Goal: Information Seeking & Learning: Understand process/instructions

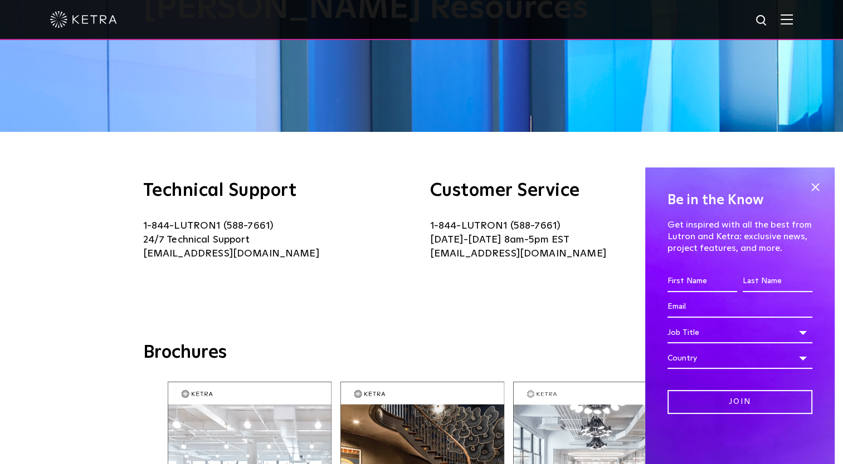
scroll to position [139, 0]
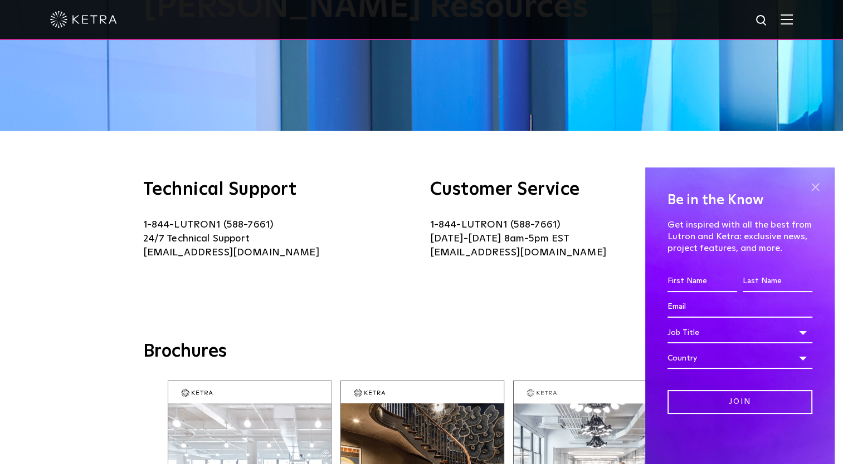
click at [817, 188] on span at bounding box center [814, 187] width 17 height 17
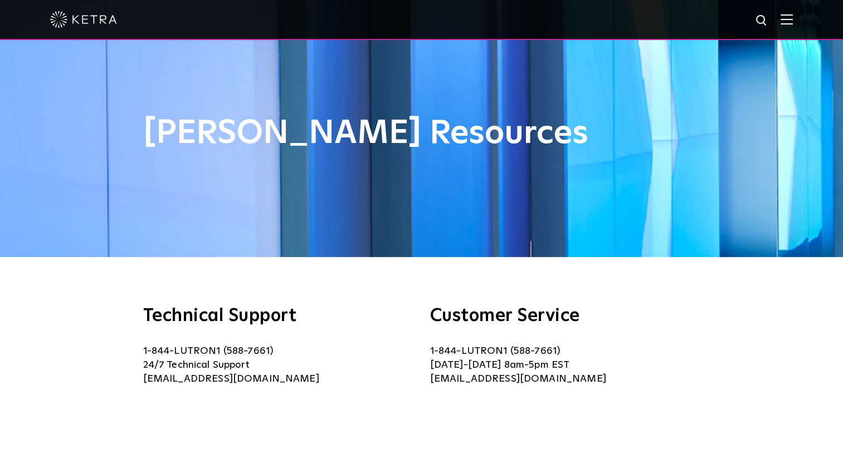
scroll to position [0, 0]
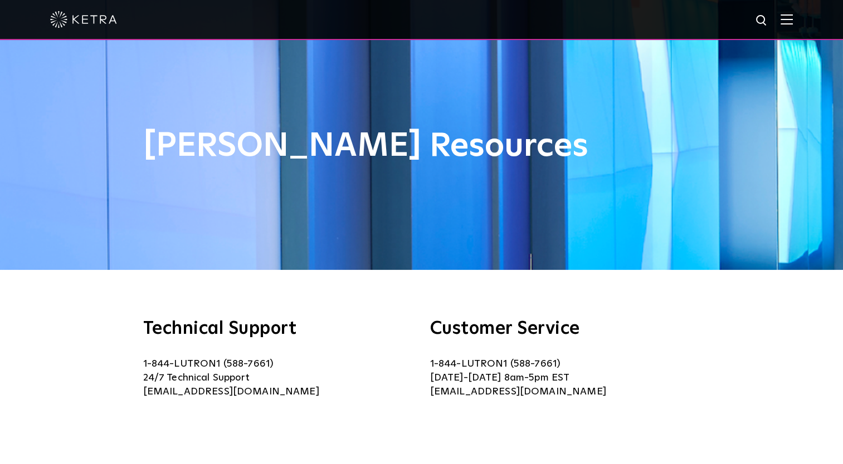
click at [766, 22] on img at bounding box center [762, 21] width 14 height 14
type input "G2"
click at [726, 12] on button "Search" at bounding box center [734, 20] width 17 height 17
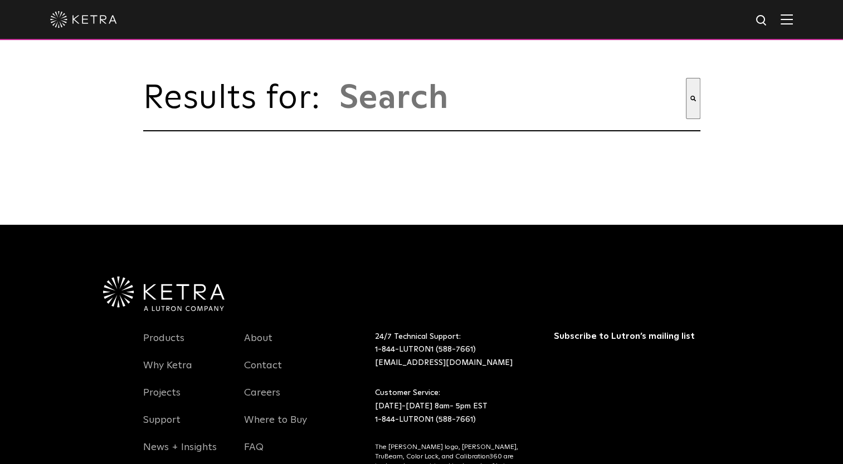
type input "g2"
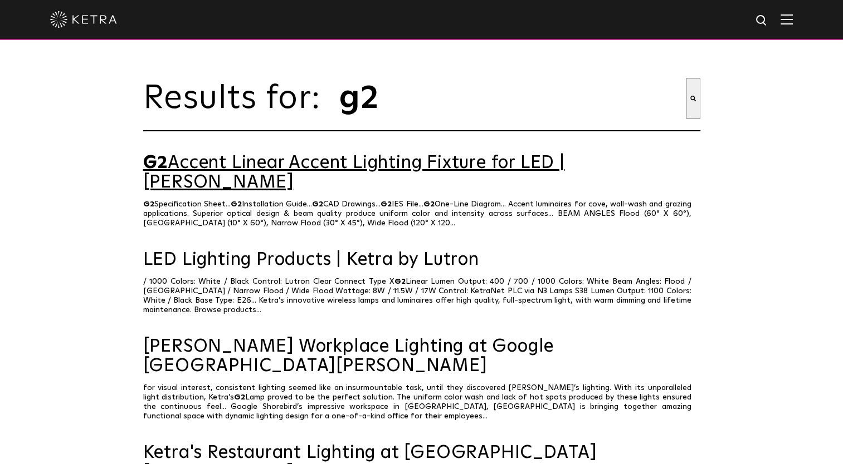
click at [342, 169] on link "G2 Accent Linear Accent Lighting Fixture for LED | Ketra" at bounding box center [421, 173] width 557 height 39
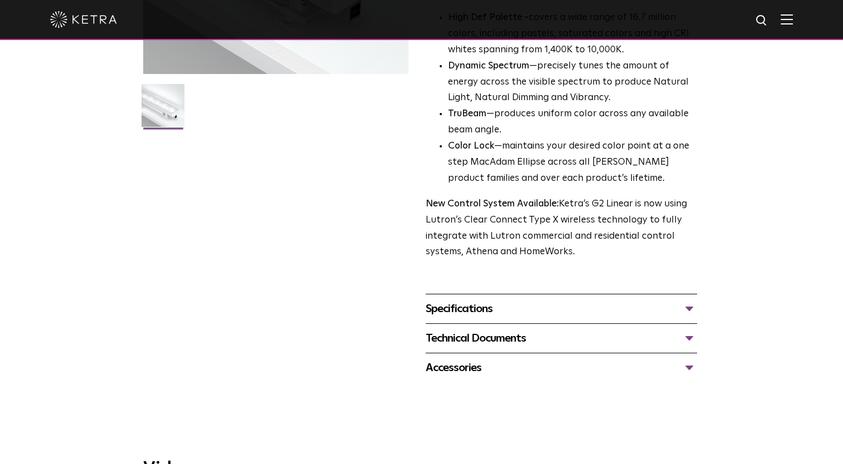
scroll to position [276, 0]
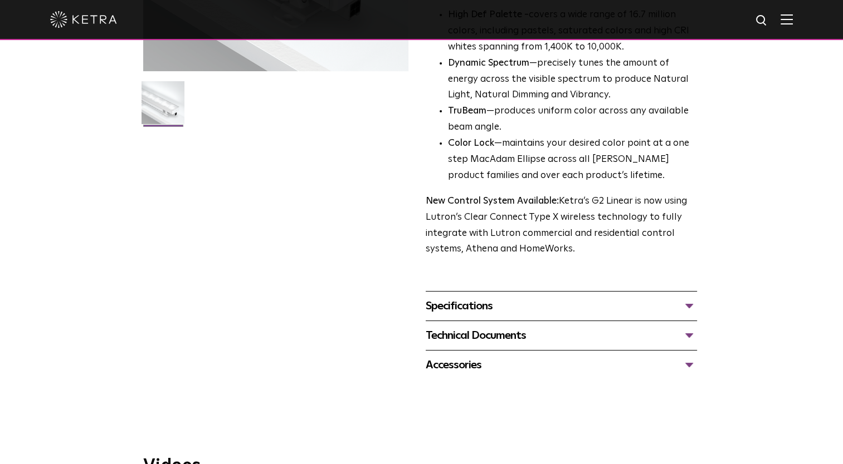
click at [686, 310] on div "Specifications" at bounding box center [560, 306] width 271 height 18
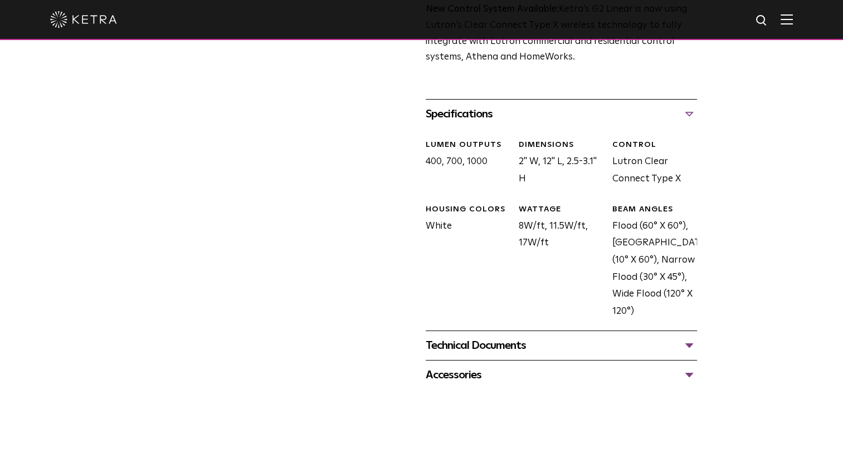
scroll to position [468, 0]
click at [689, 349] on div "Technical Documents" at bounding box center [560, 346] width 271 height 18
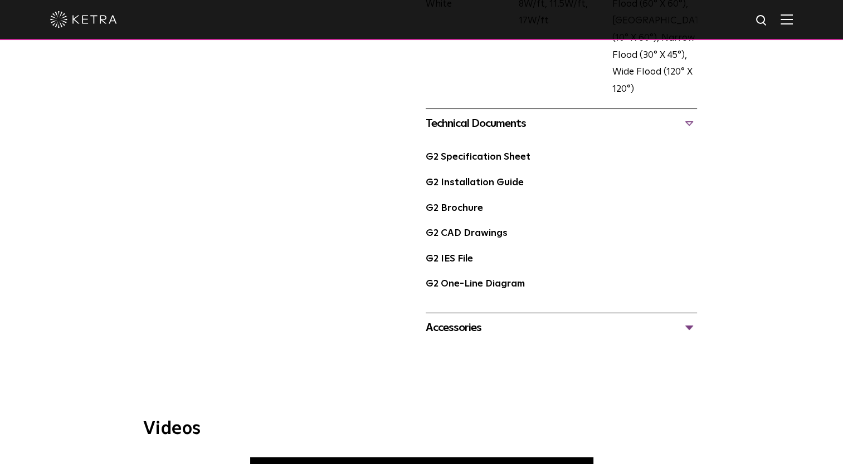
scroll to position [648, 0]
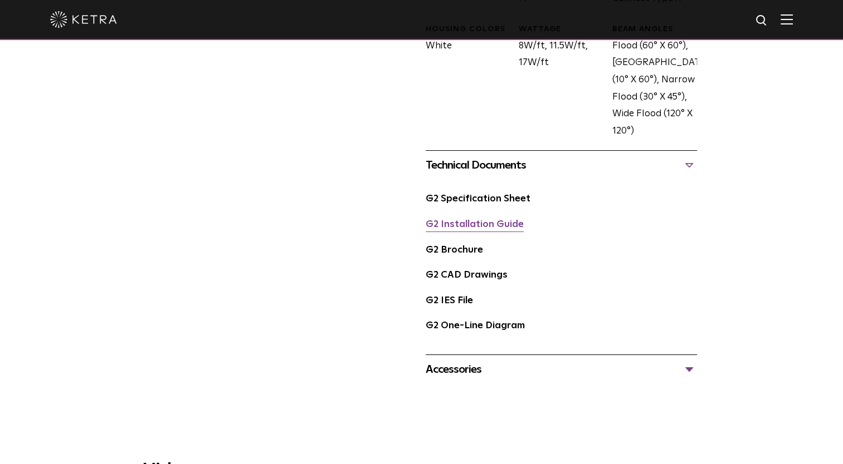
click at [440, 223] on link "G2 Installation Guide" at bounding box center [474, 224] width 98 height 9
